Goal: Find specific page/section: Find specific page/section

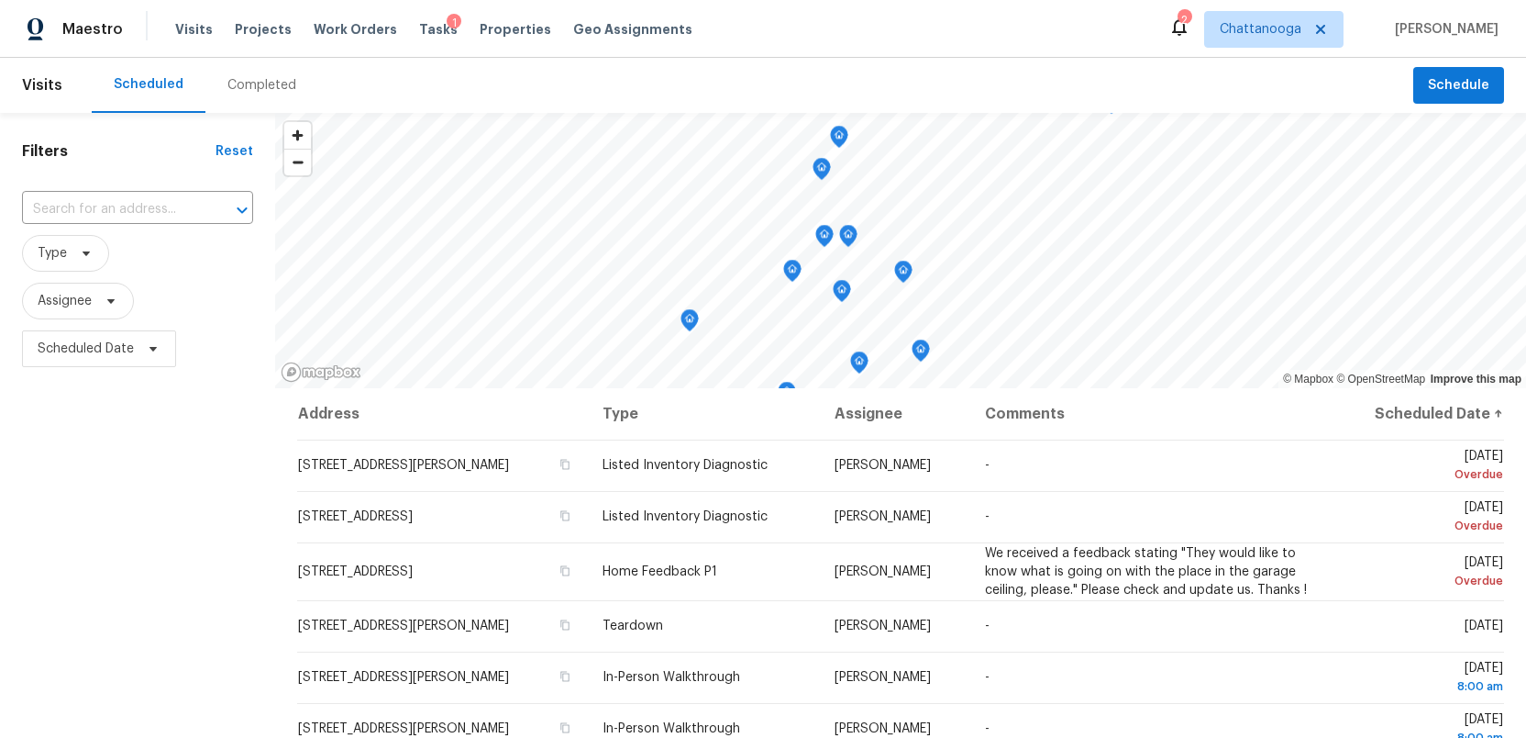
click at [420, 24] on span "Tasks" at bounding box center [438, 29] width 39 height 13
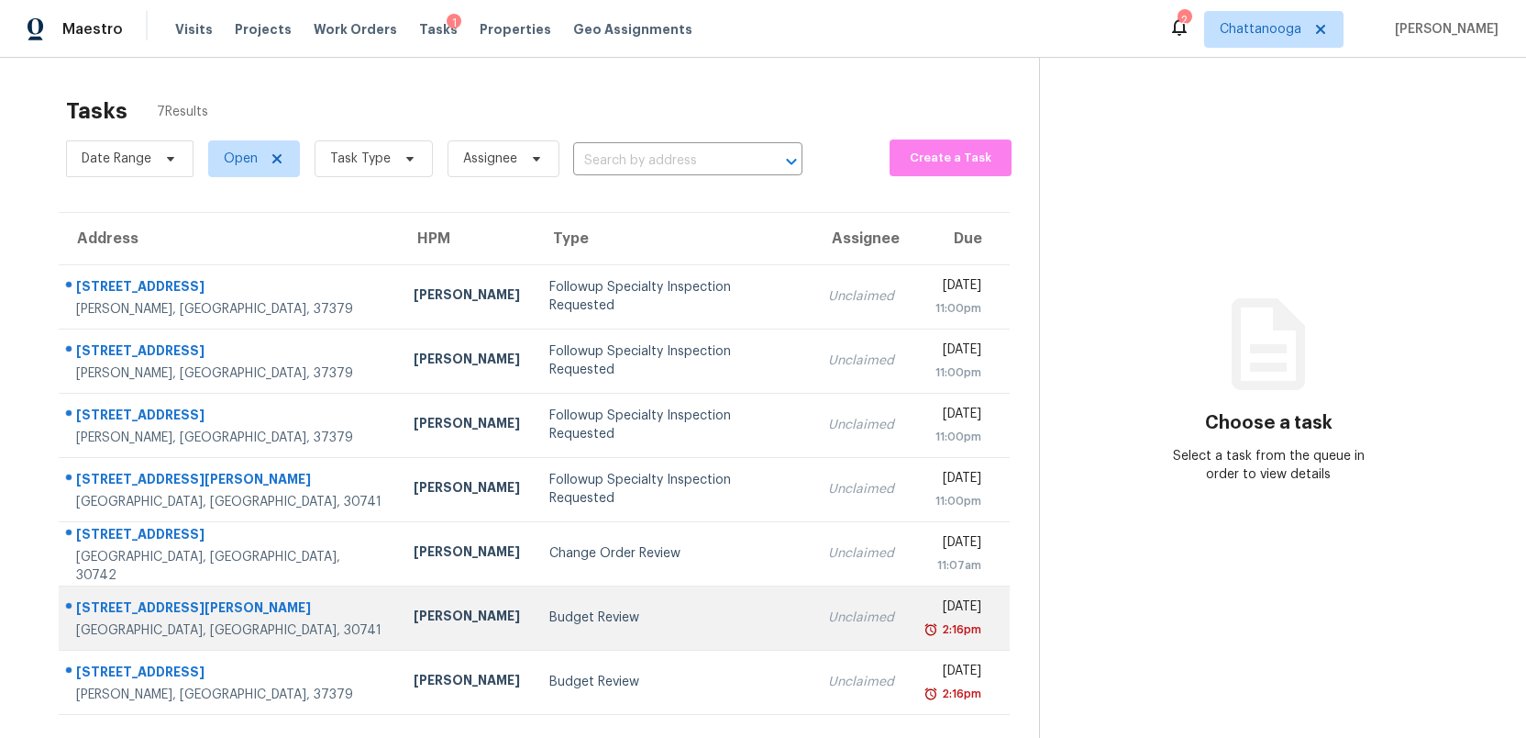
scroll to position [58, 0]
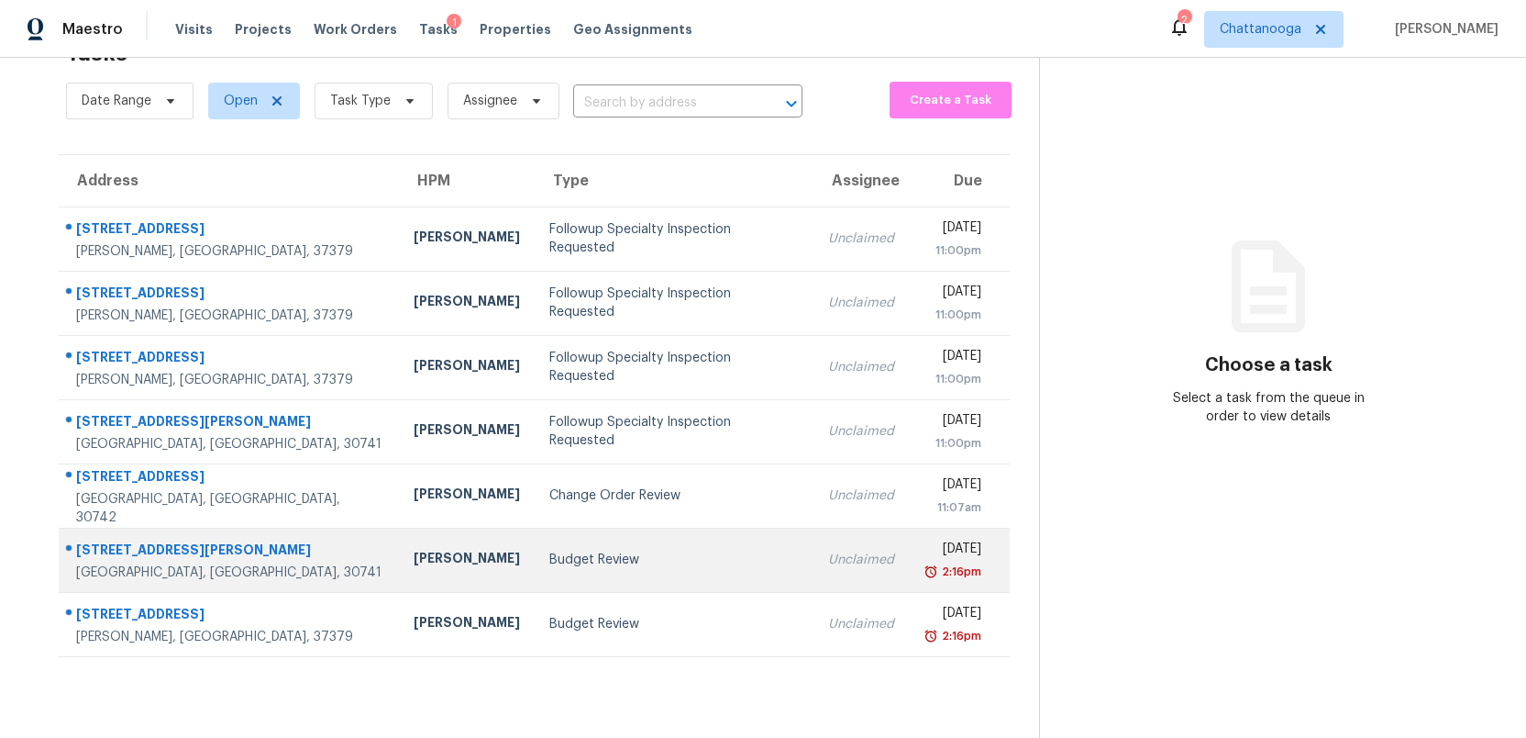
click at [560, 563] on div "Budget Review" at bounding box center [674, 559] width 250 height 18
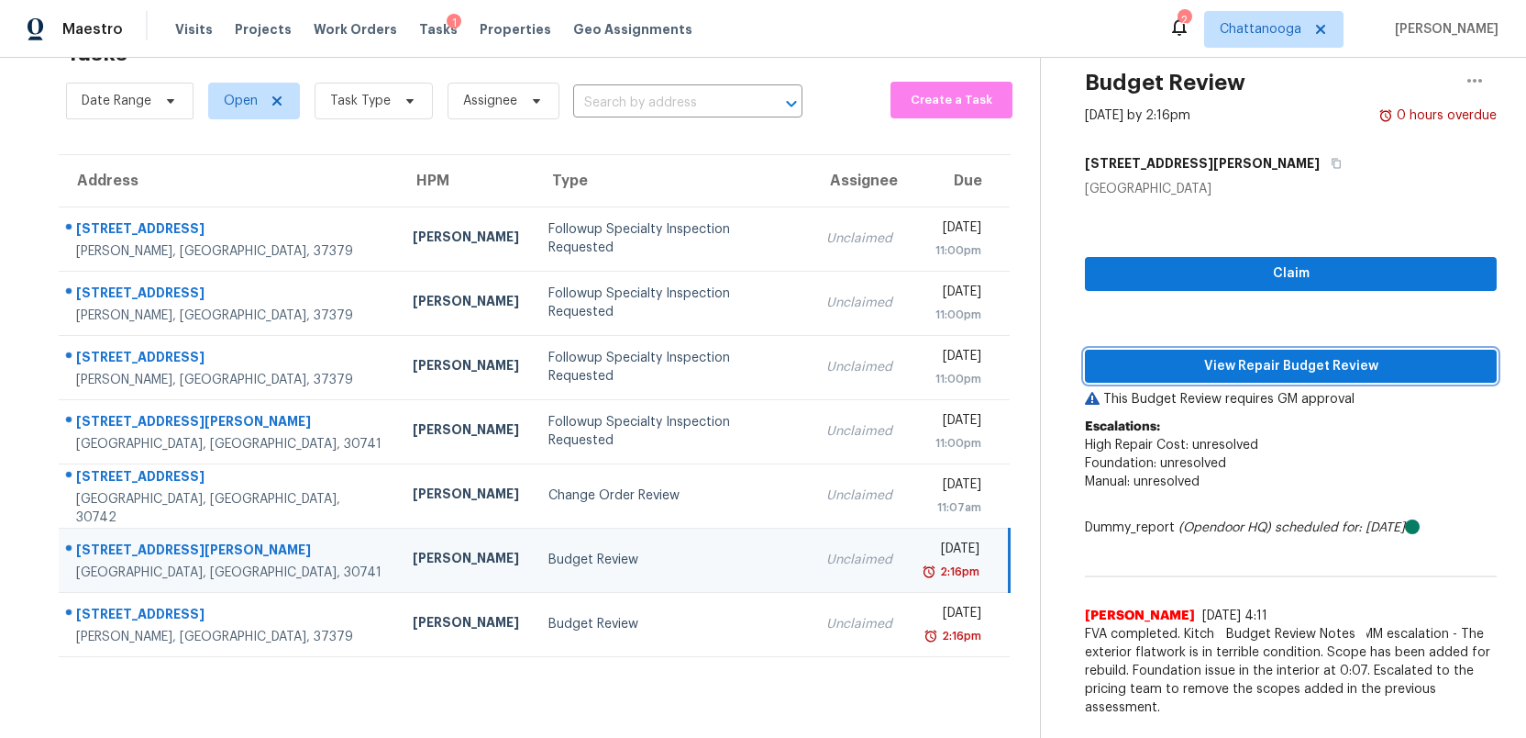
click at [1241, 372] on span "View Repair Budget Review" at bounding box center [1291, 366] width 383 height 23
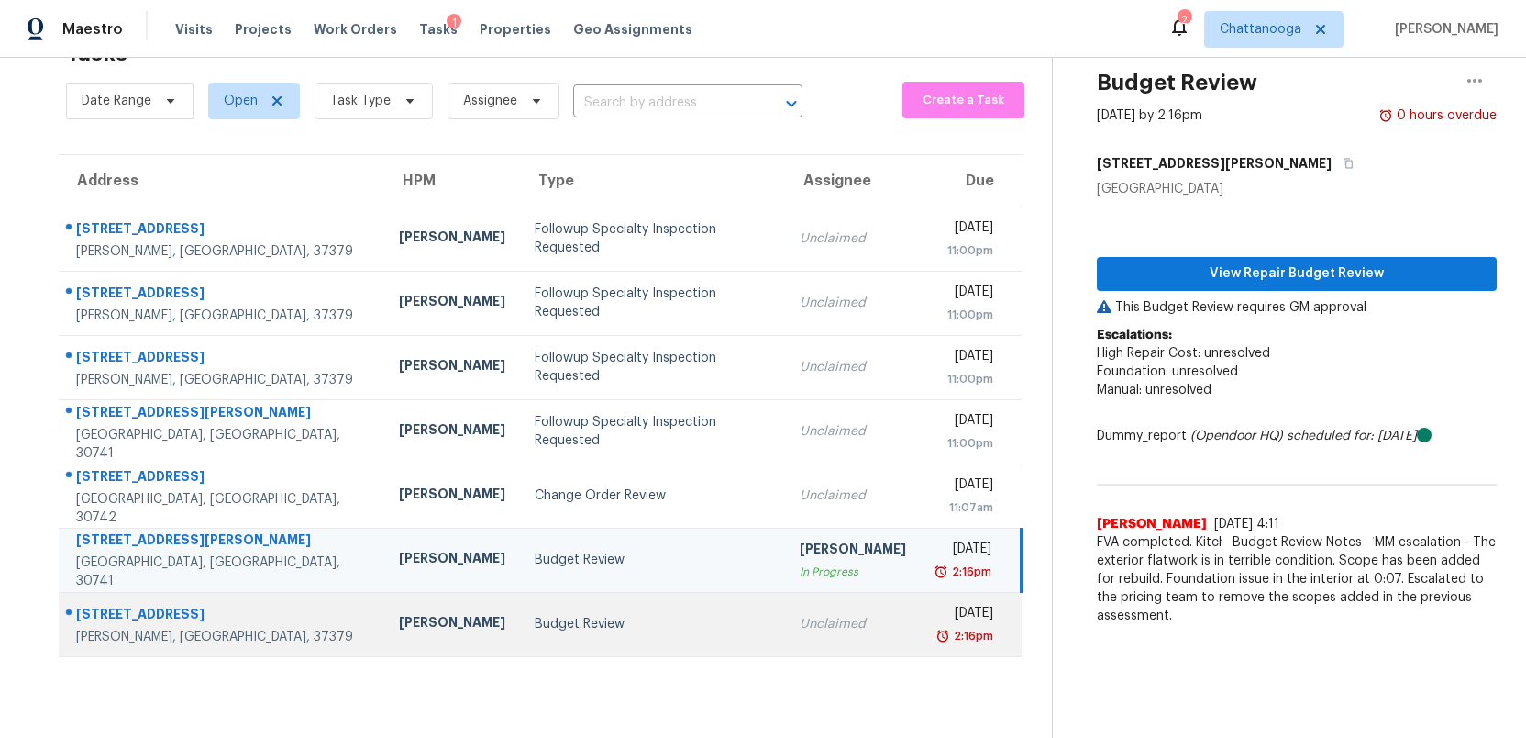
click at [560, 623] on div "Budget Review" at bounding box center [652, 624] width 235 height 18
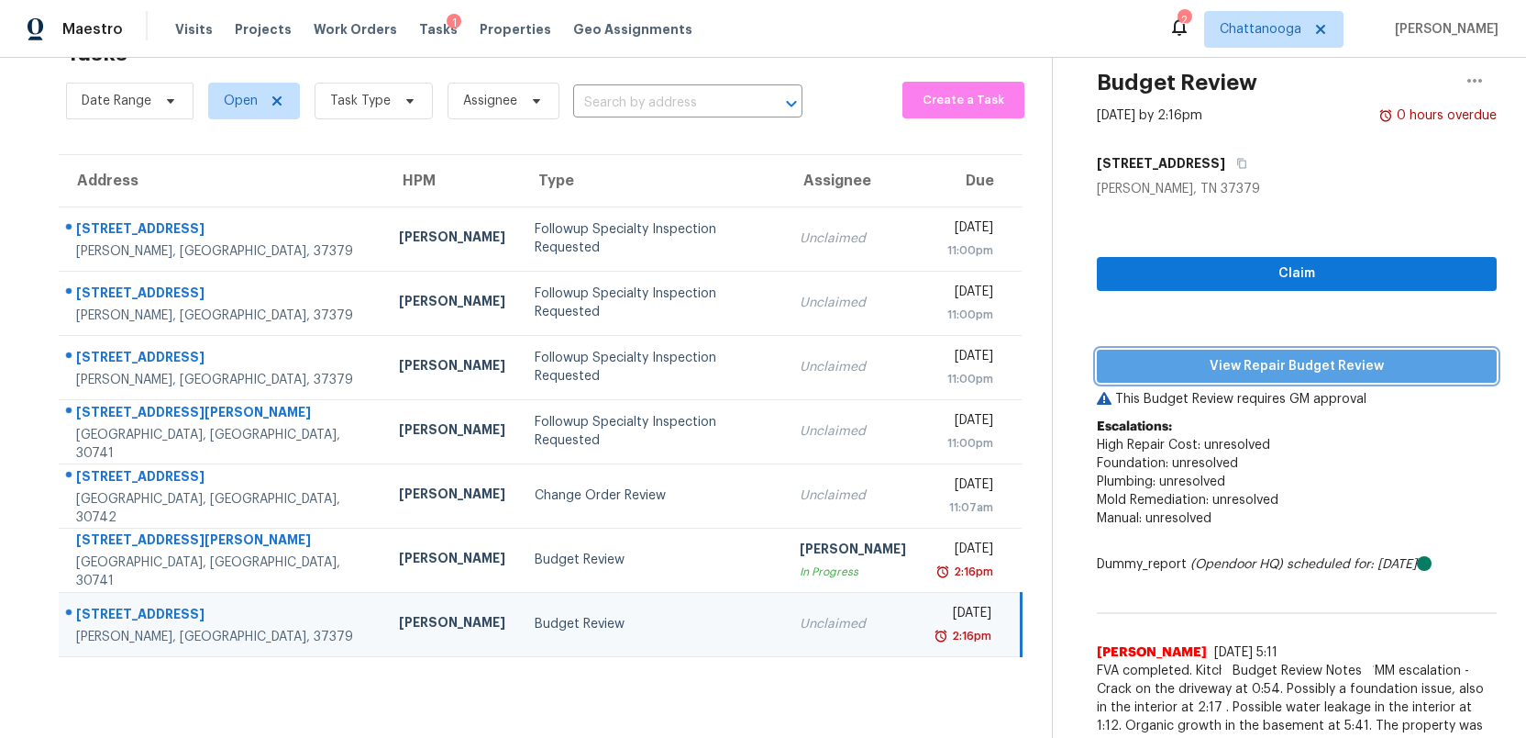
click at [1258, 373] on span "View Repair Budget Review" at bounding box center [1297, 366] width 371 height 23
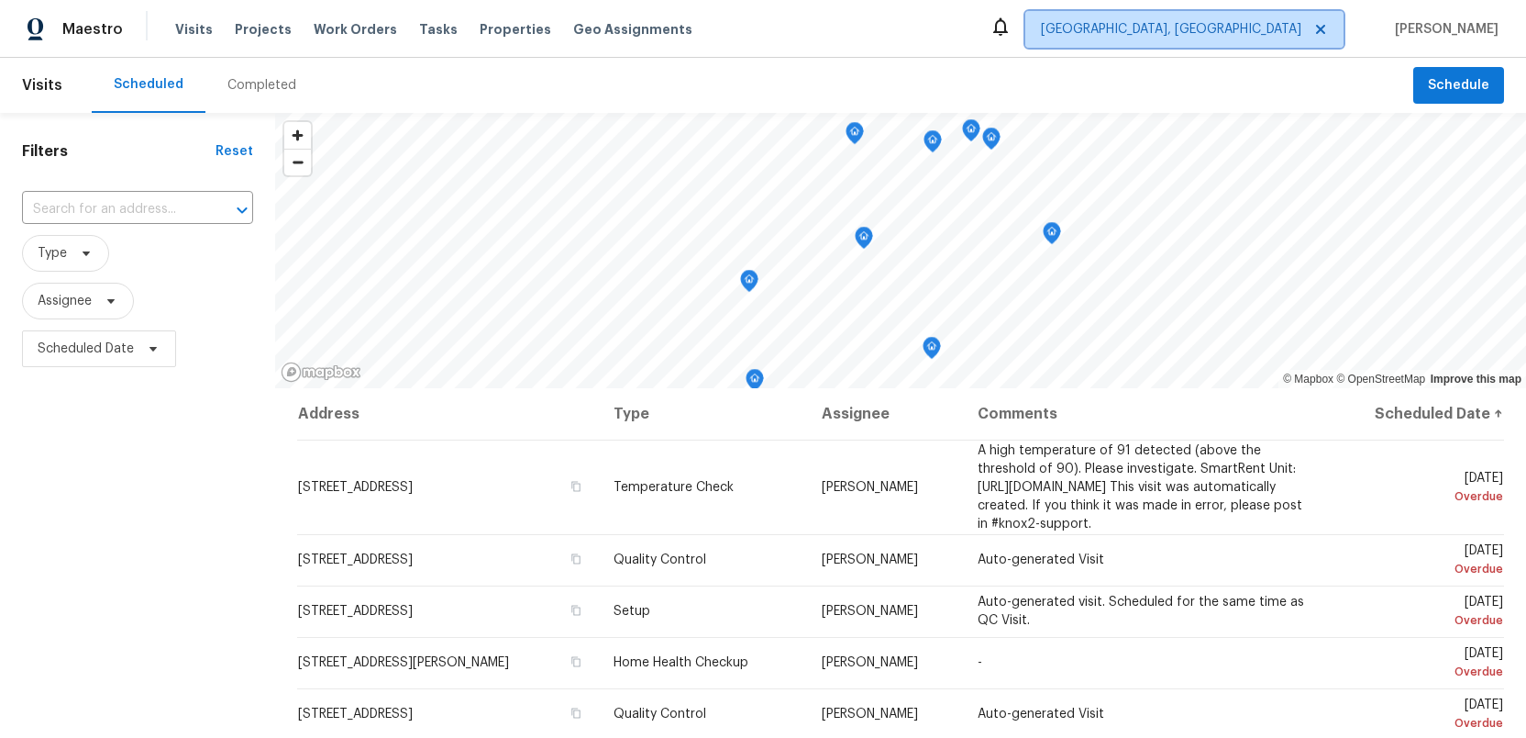
click at [1285, 25] on span "[GEOGRAPHIC_DATA], [GEOGRAPHIC_DATA]" at bounding box center [1171, 29] width 261 height 18
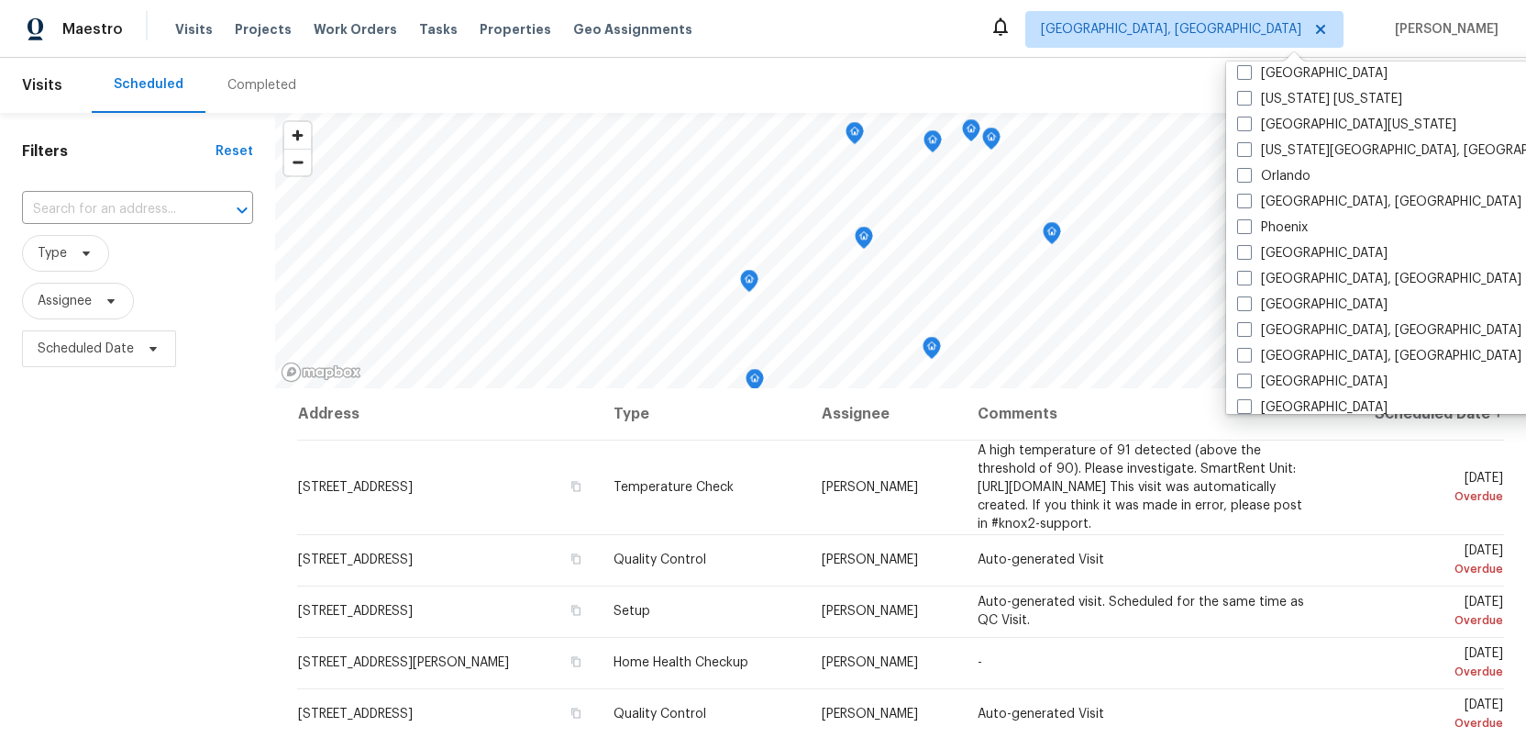
scroll to position [1229, 0]
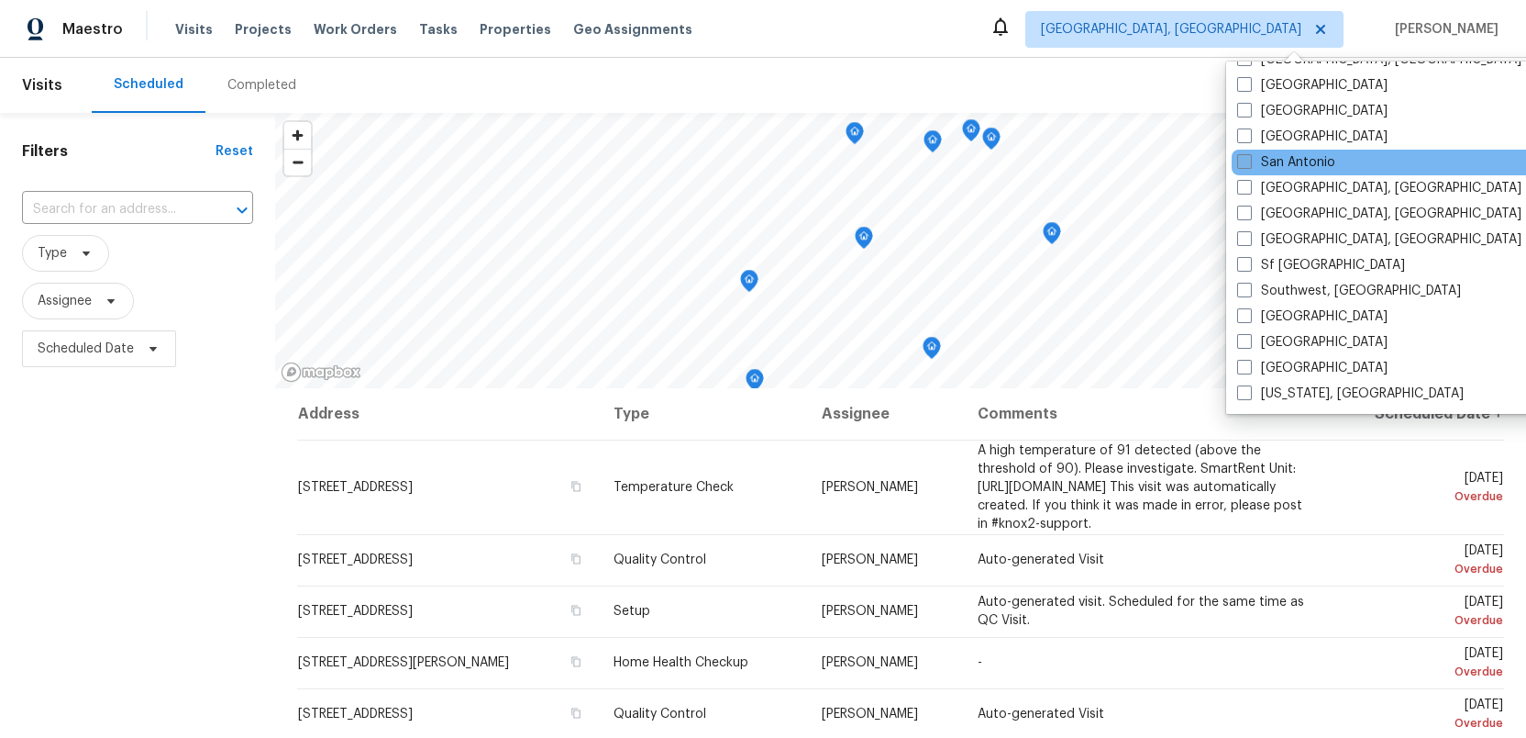
click at [1243, 156] on span at bounding box center [1244, 161] width 15 height 15
click at [1243, 156] on input "San Antonio" at bounding box center [1243, 159] width 12 height 12
checkbox input "true"
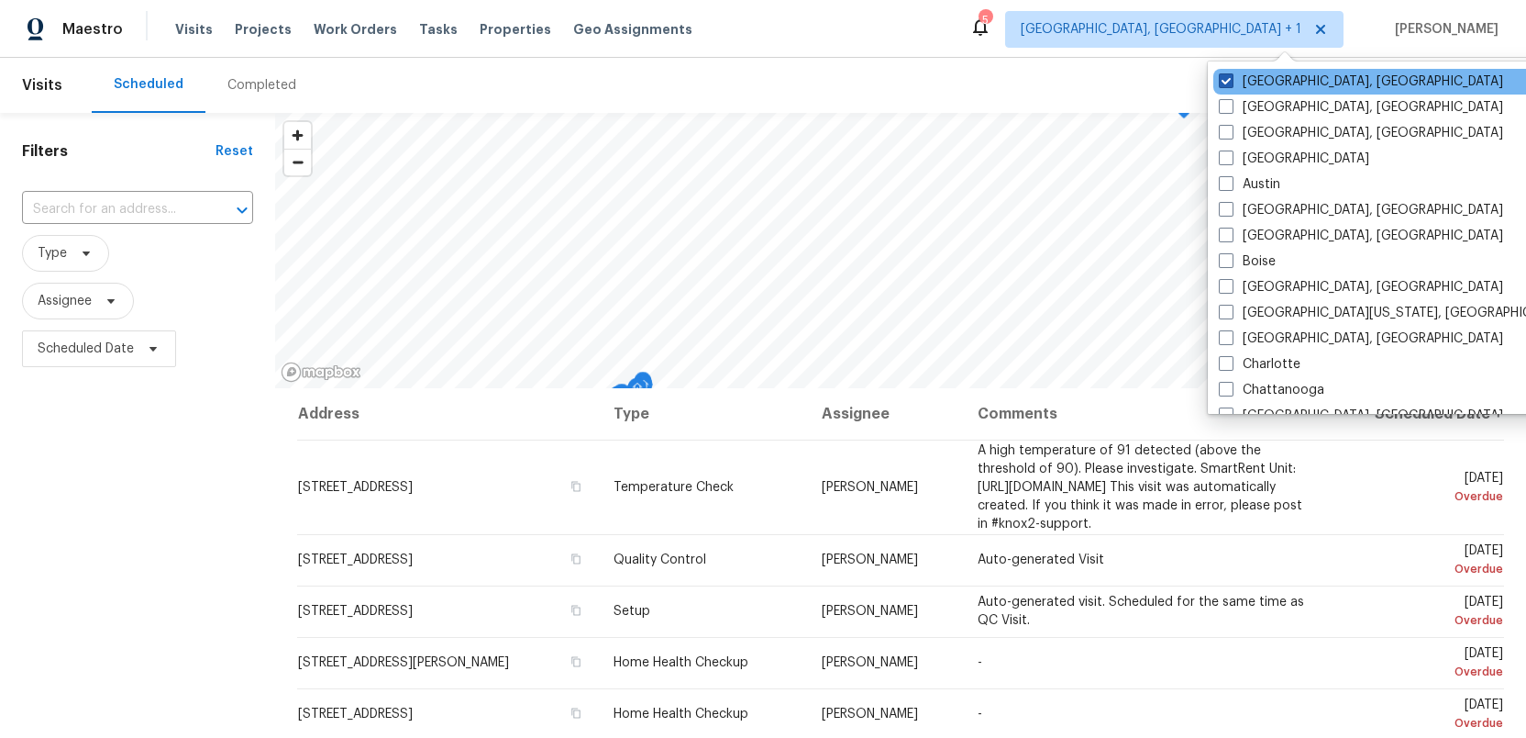
click at [1225, 80] on span at bounding box center [1226, 80] width 15 height 15
click at [1225, 80] on input "[GEOGRAPHIC_DATA], [GEOGRAPHIC_DATA]" at bounding box center [1225, 78] width 12 height 12
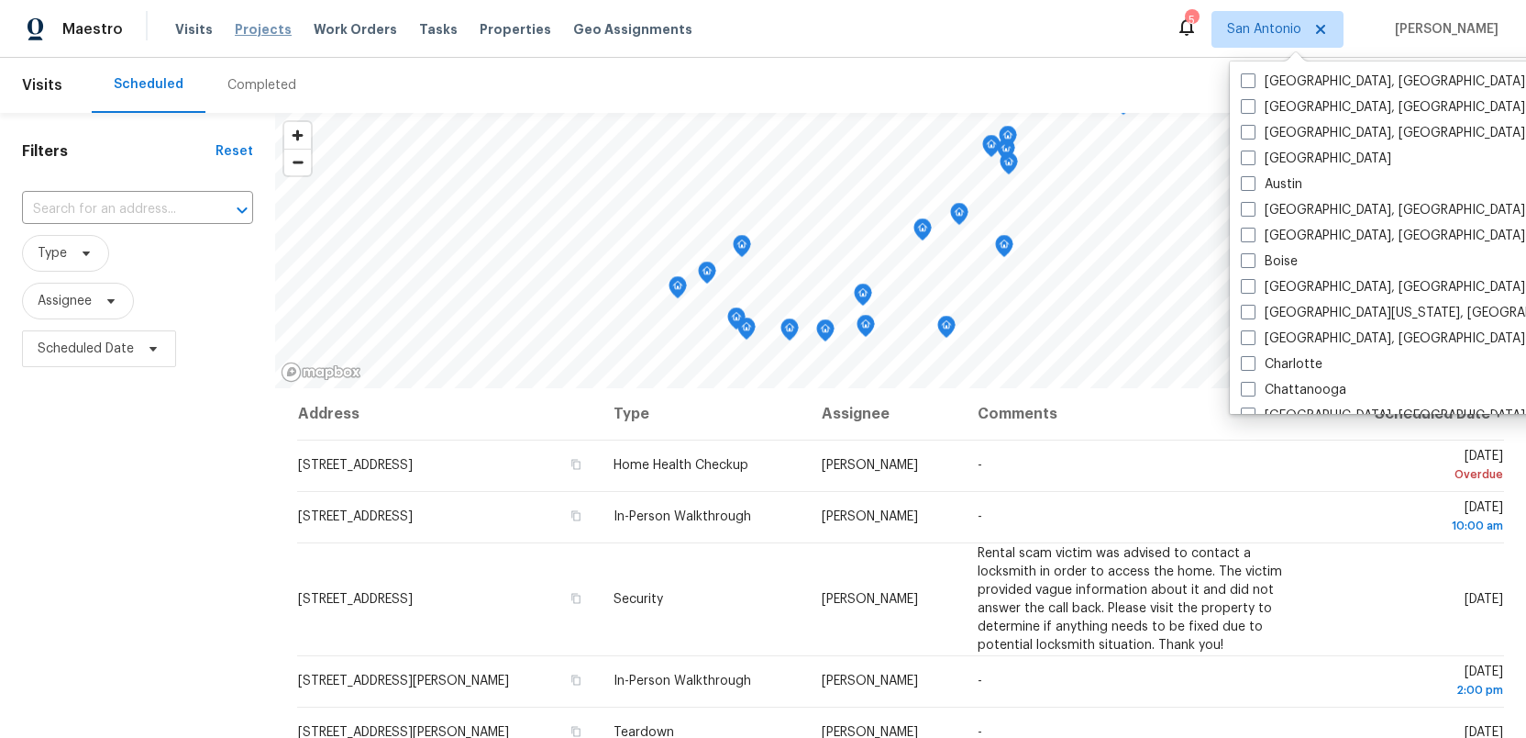
click at [238, 28] on span "Projects" at bounding box center [263, 29] width 57 height 18
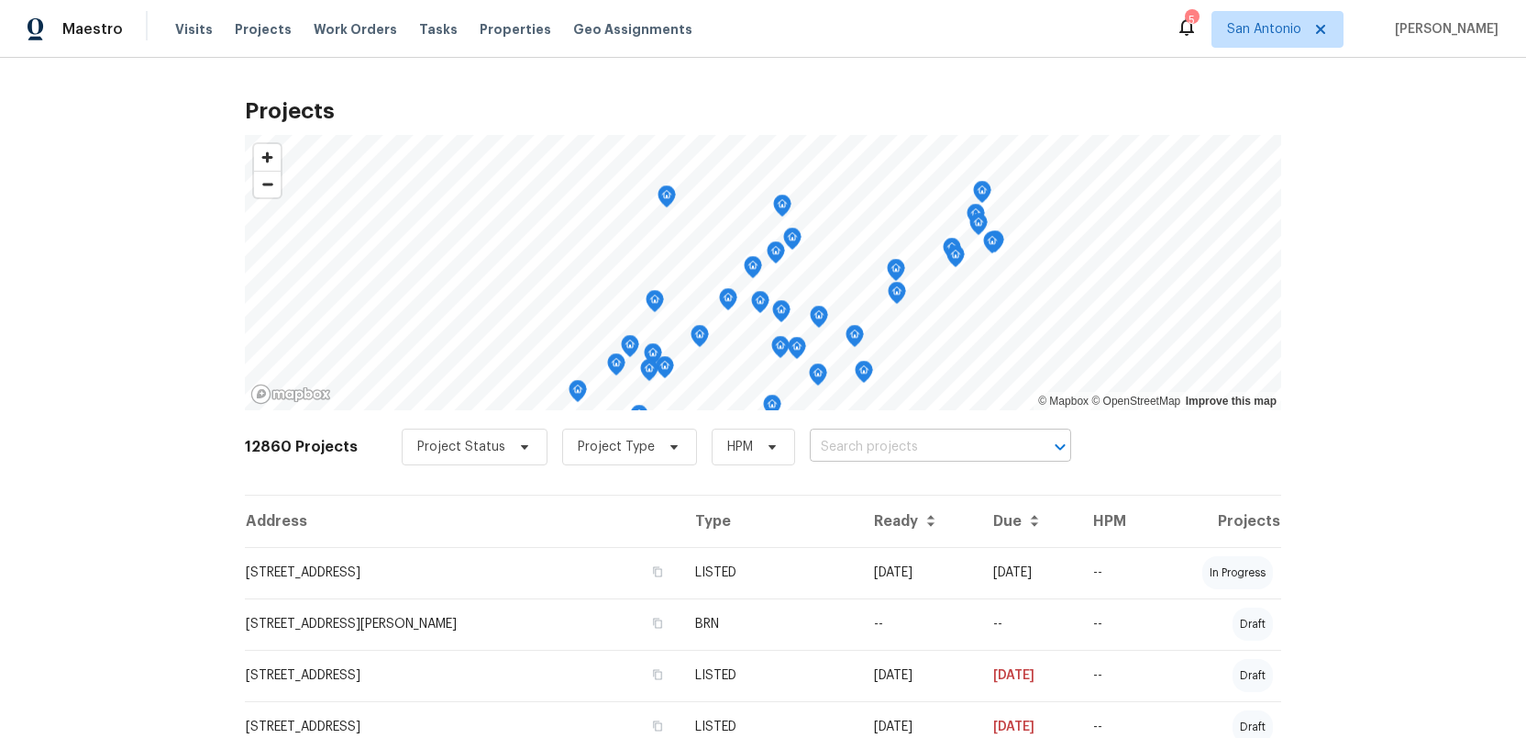
click at [812, 447] on input "text" at bounding box center [915, 447] width 210 height 28
type input "[GEOGRAPHIC_DATA]"
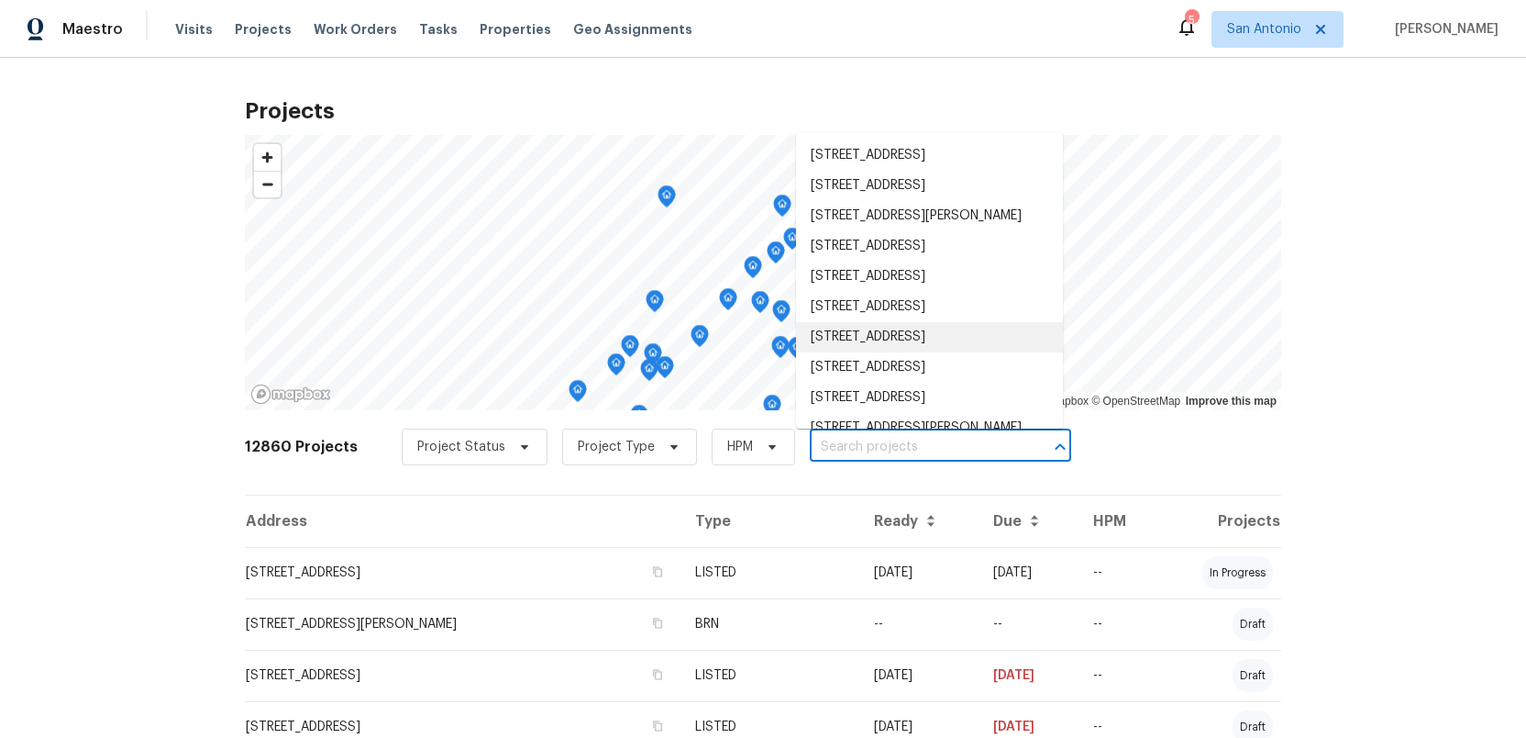
click at [843, 449] on input "text" at bounding box center [915, 447] width 210 height 28
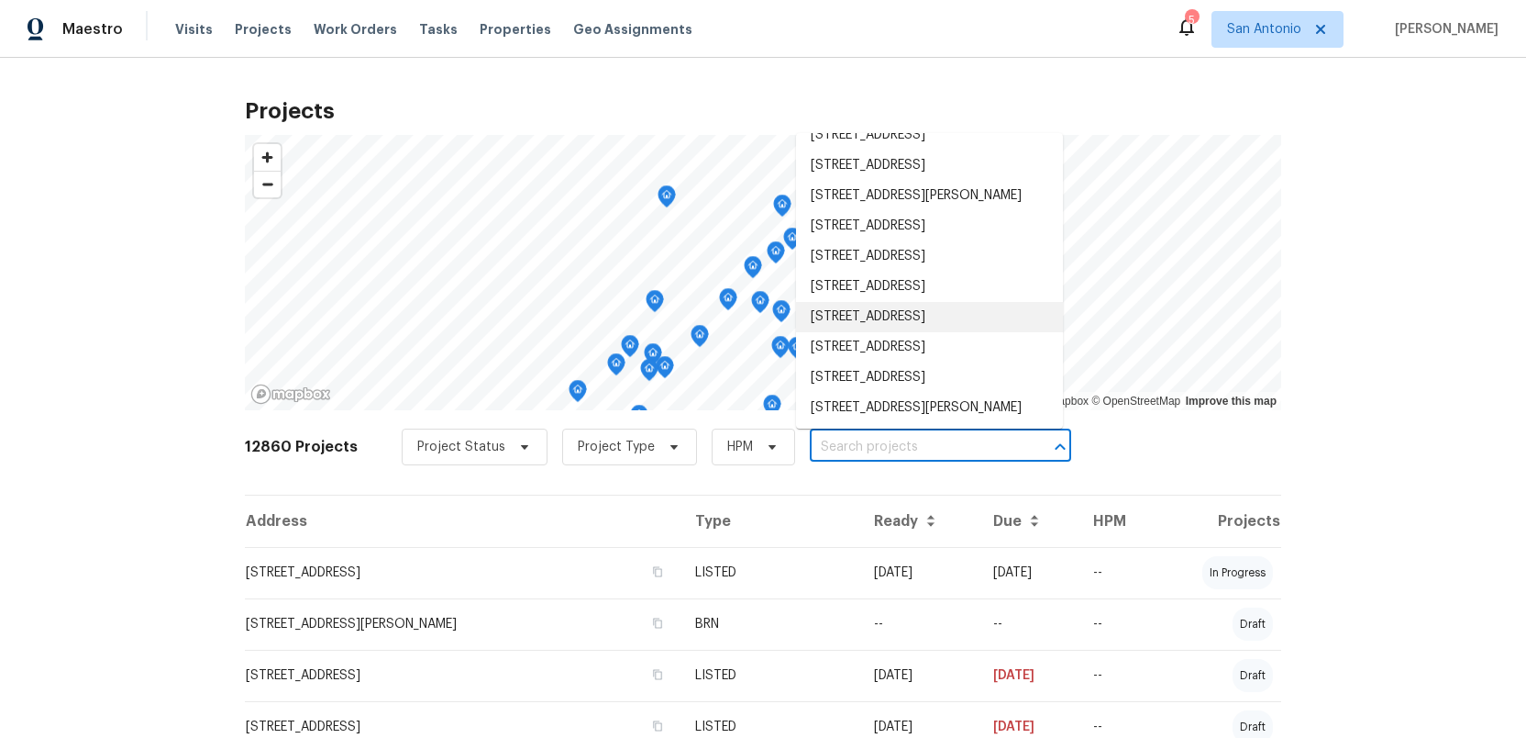
type input "[STREET_ADDRESS]"
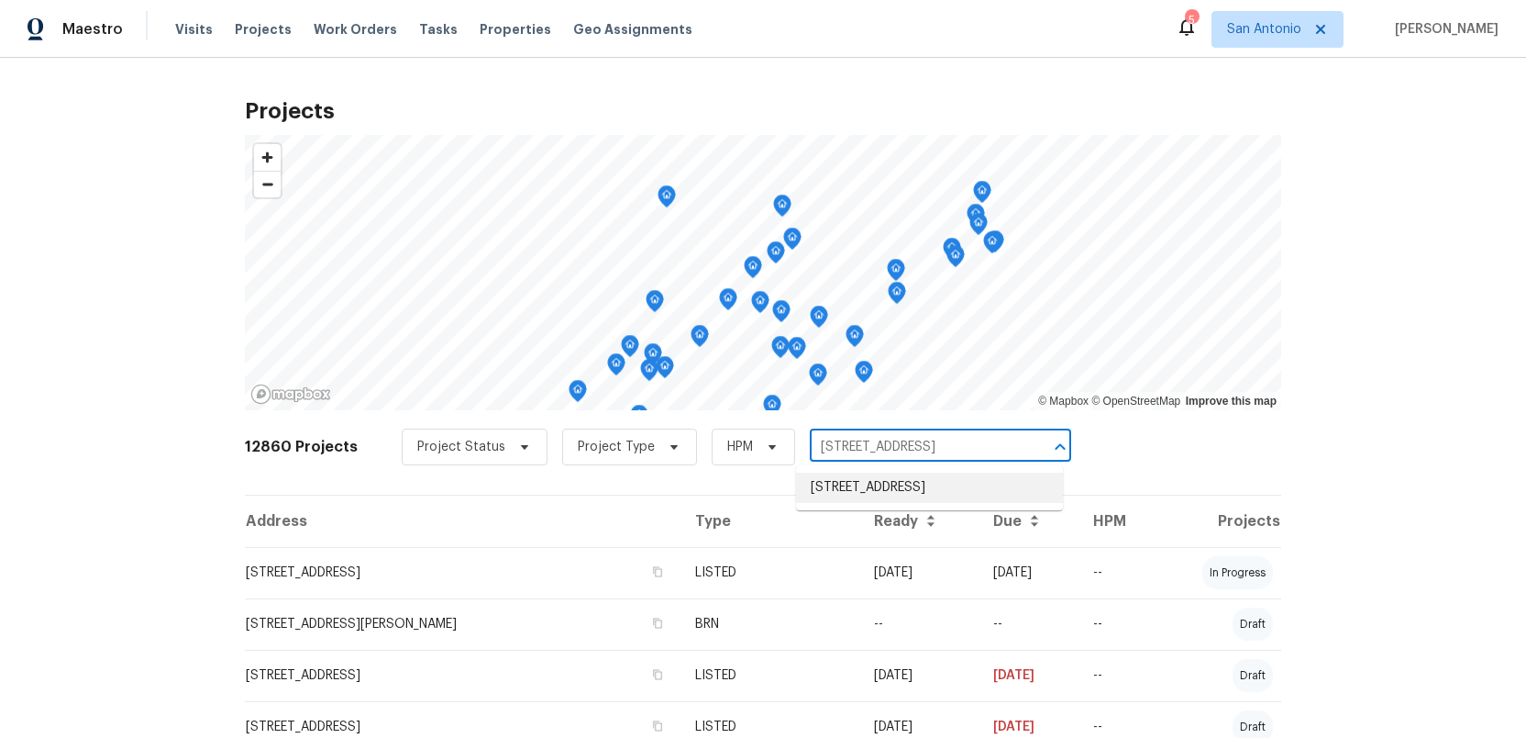
click at [840, 497] on li "[STREET_ADDRESS]" at bounding box center [929, 487] width 267 height 30
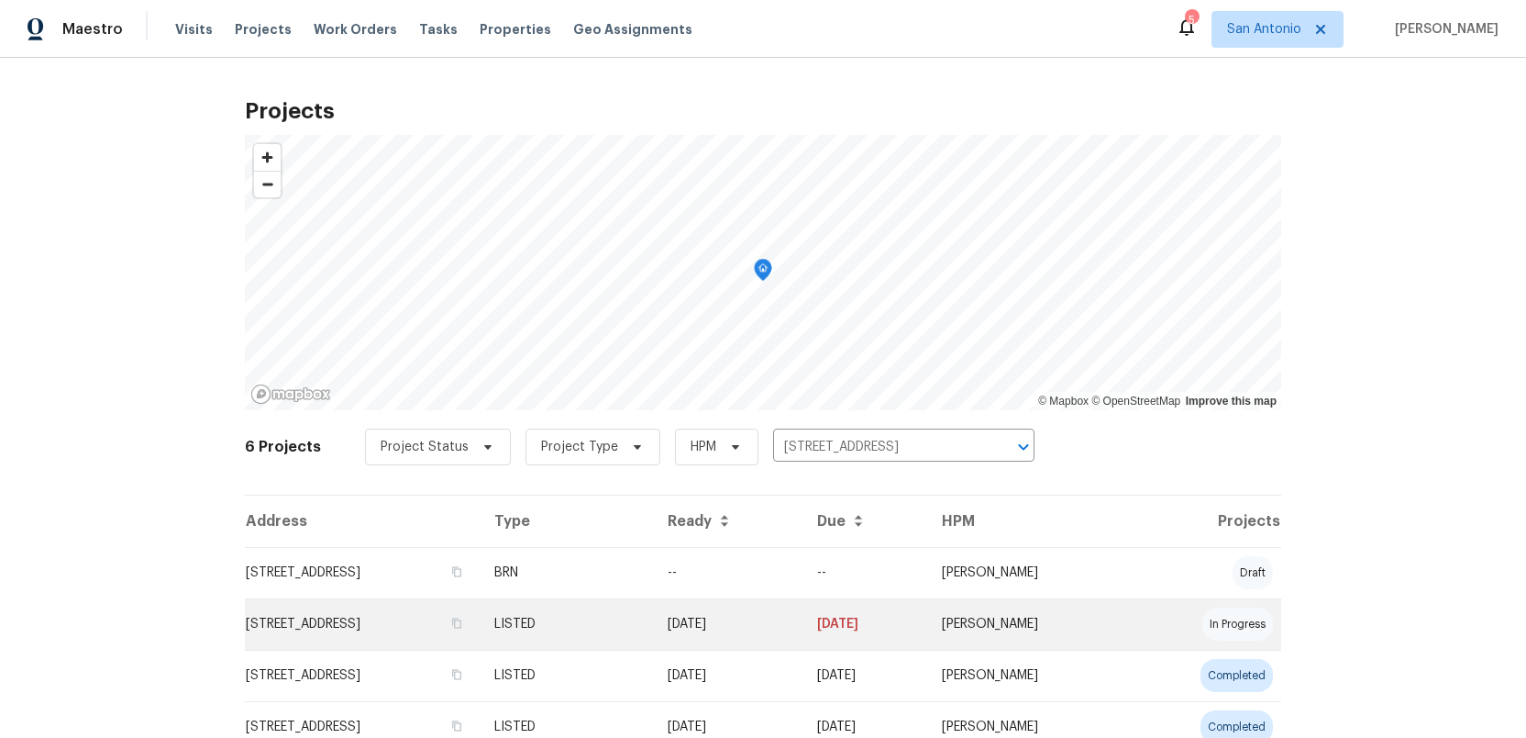
click at [345, 627] on td "[STREET_ADDRESS]" at bounding box center [362, 623] width 235 height 51
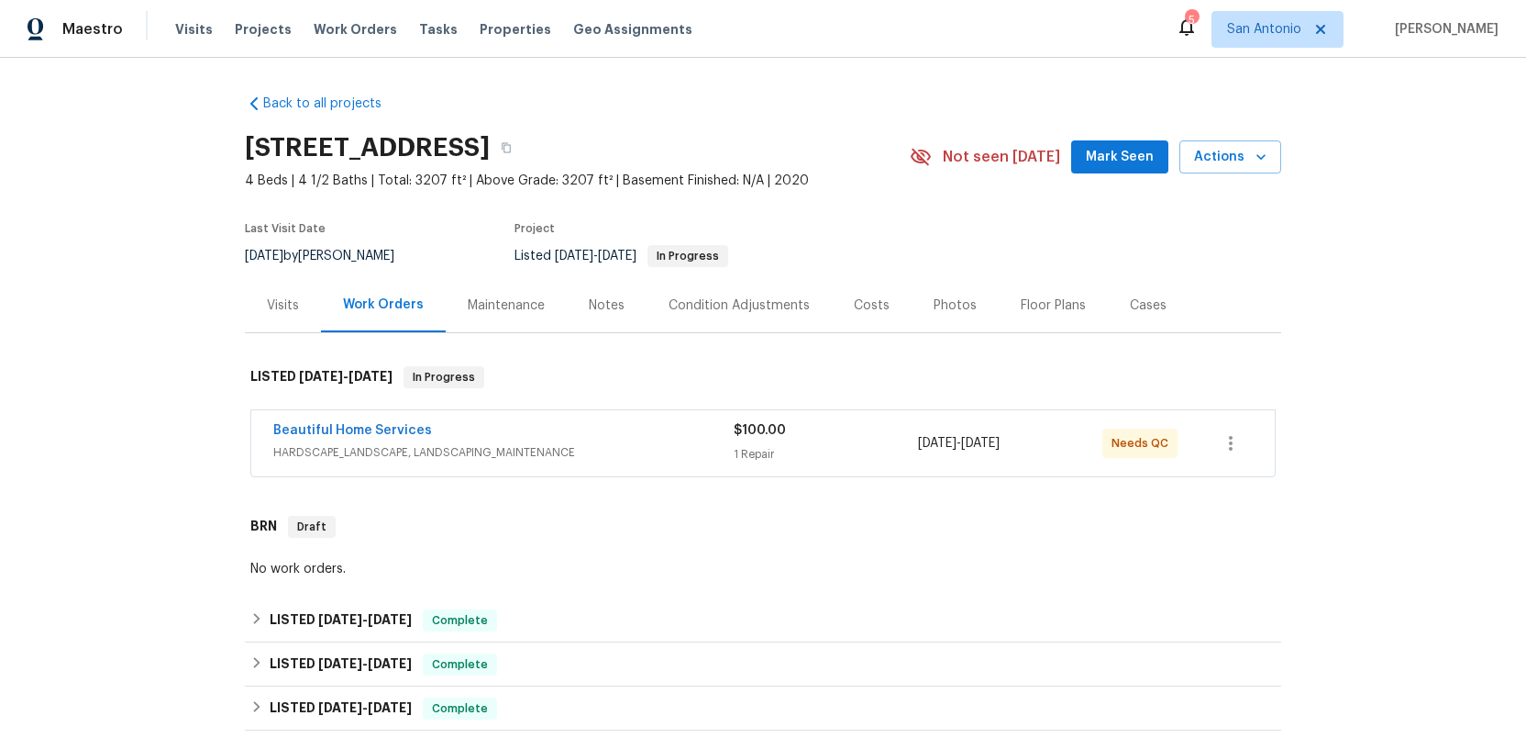
click at [854, 306] on div "Costs" at bounding box center [872, 305] width 36 height 18
